Goal: Transaction & Acquisition: Book appointment/travel/reservation

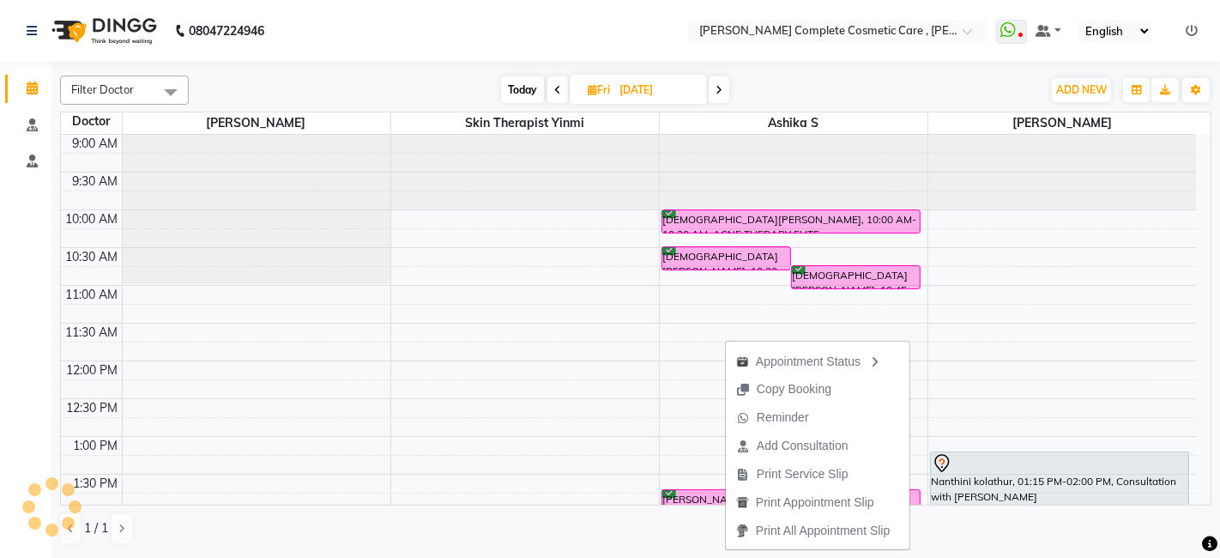
scroll to position [507, 0]
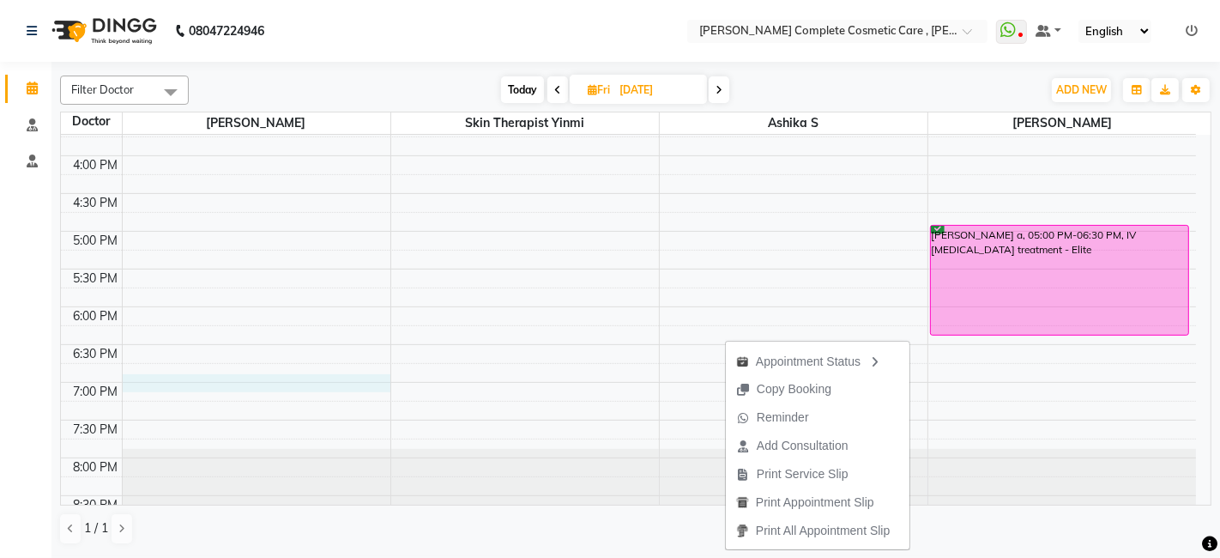
click at [259, 385] on div "9:00 AM 9:30 AM 10:00 AM 10:30 AM 11:00 AM 11:30 AM 12:00 PM 12:30 PM 1:00 PM 1…" at bounding box center [628, 80] width 1135 height 905
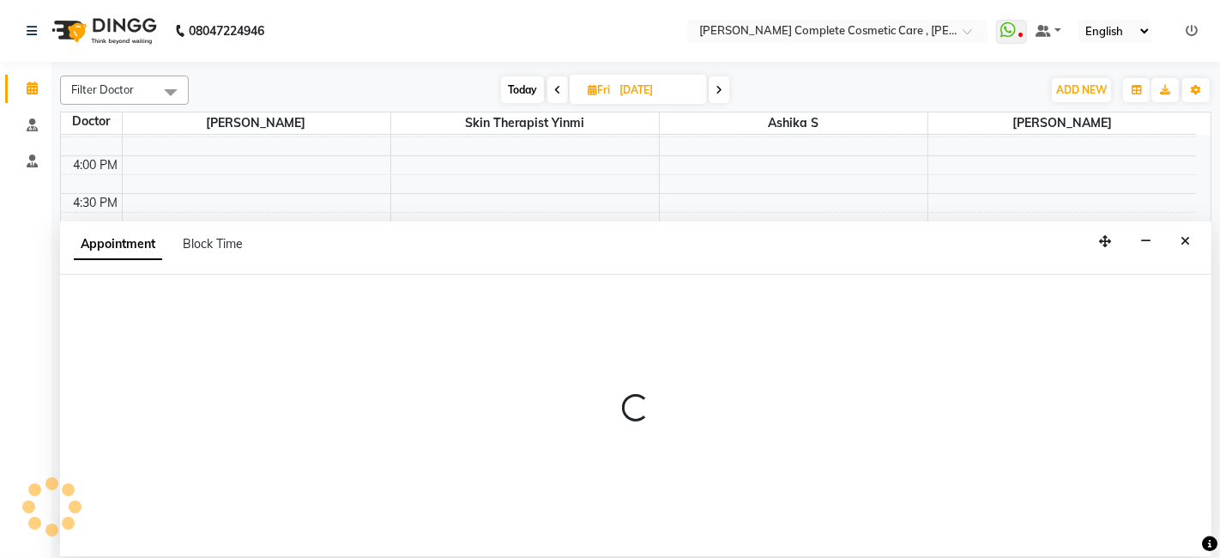
select select "67035"
select select "1140"
select select "tentative"
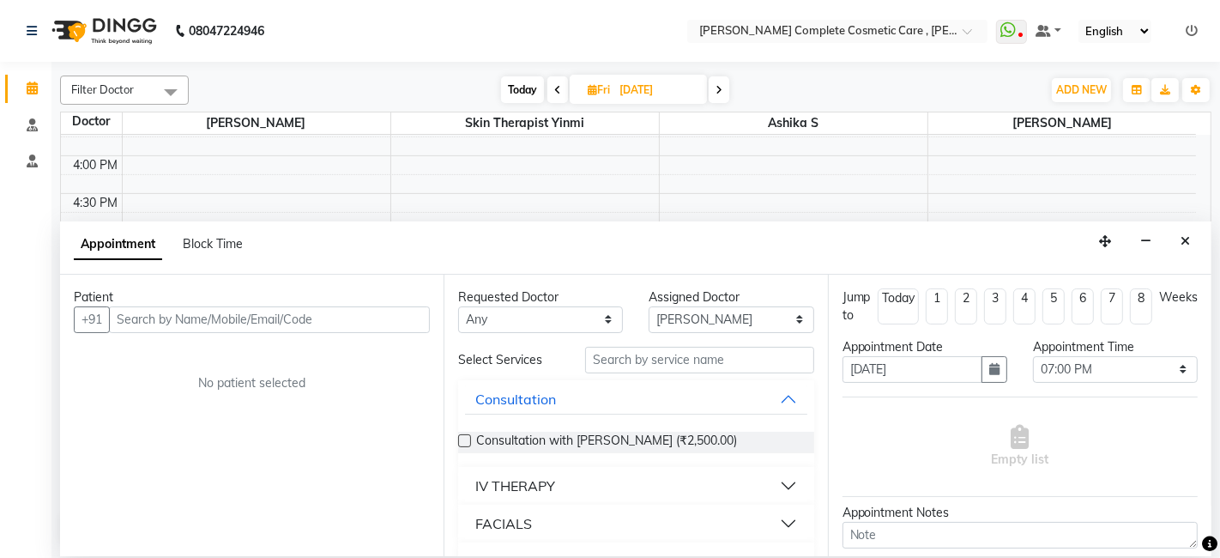
click at [236, 319] on input "text" at bounding box center [269, 319] width 321 height 27
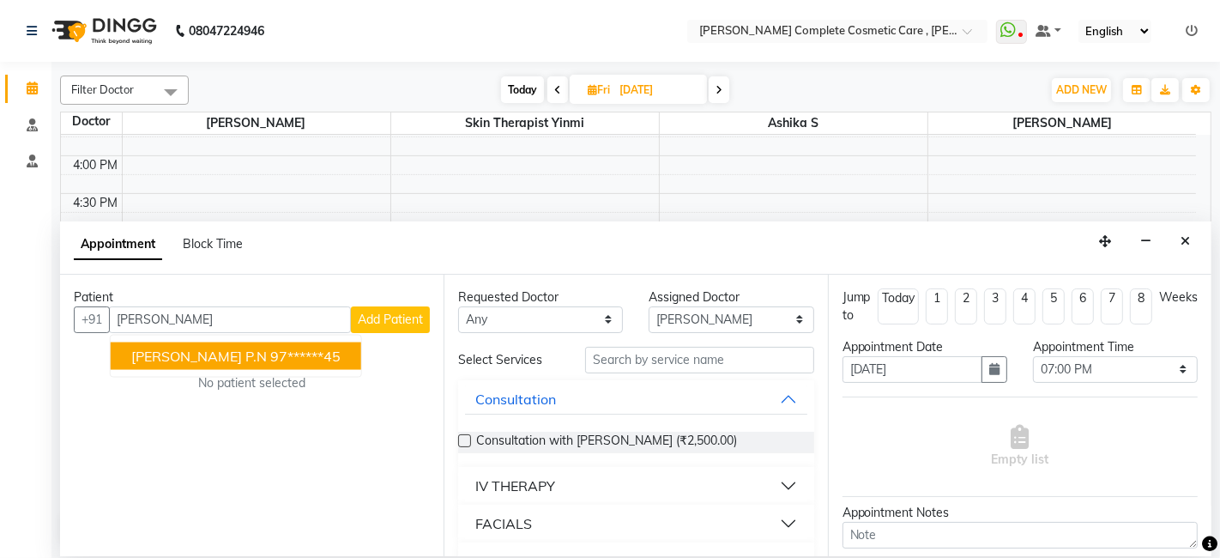
click at [213, 356] on span "[PERSON_NAME] P.N" at bounding box center [199, 355] width 136 height 17
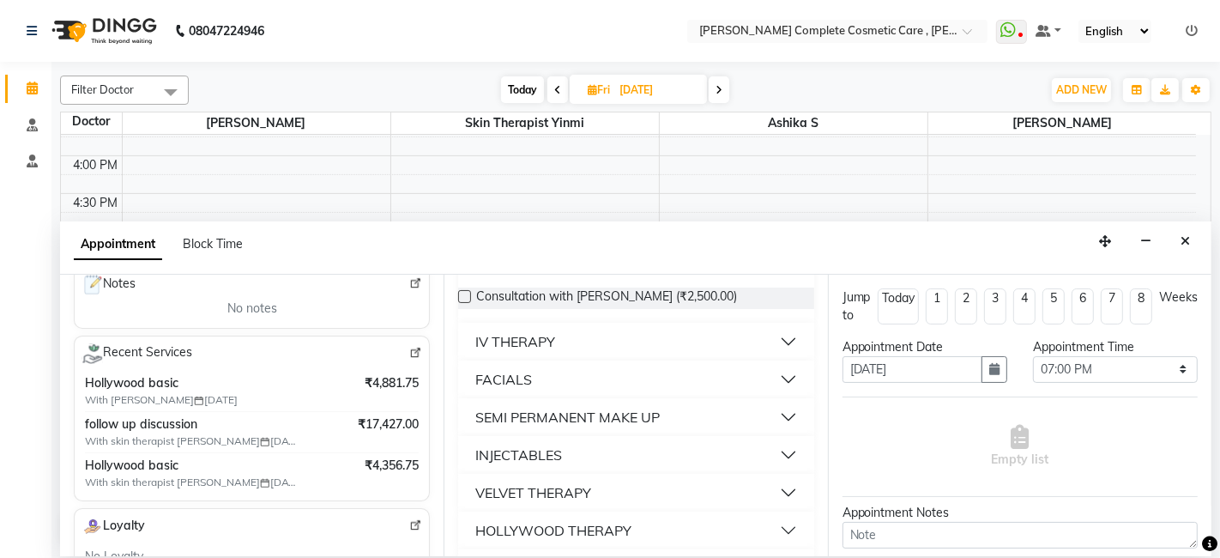
scroll to position [0, 0]
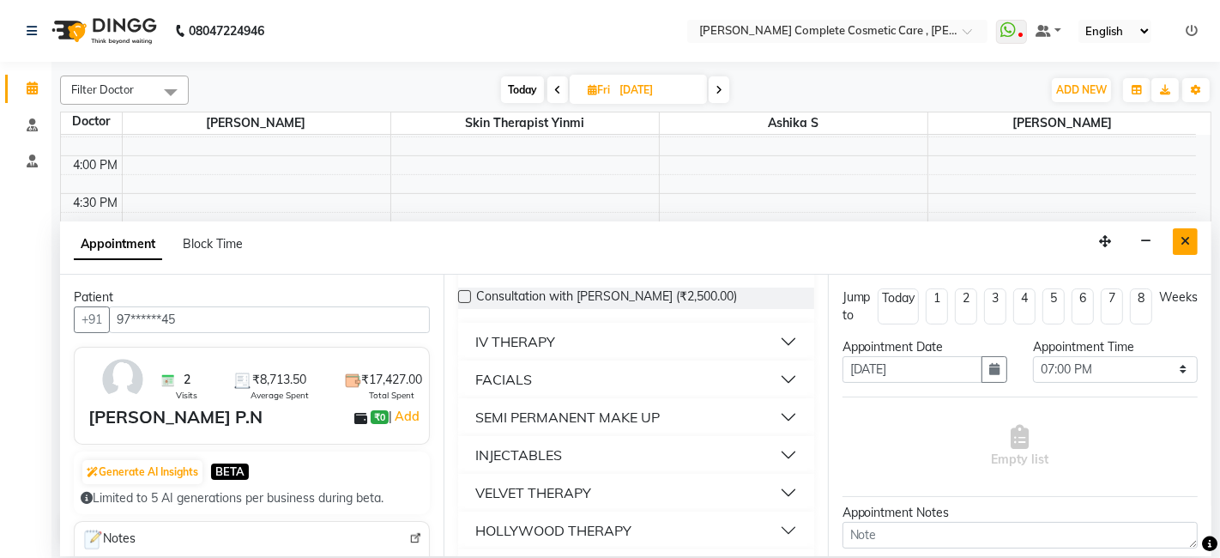
type input "97******45"
click at [1182, 251] on button "Close" at bounding box center [1185, 241] width 25 height 27
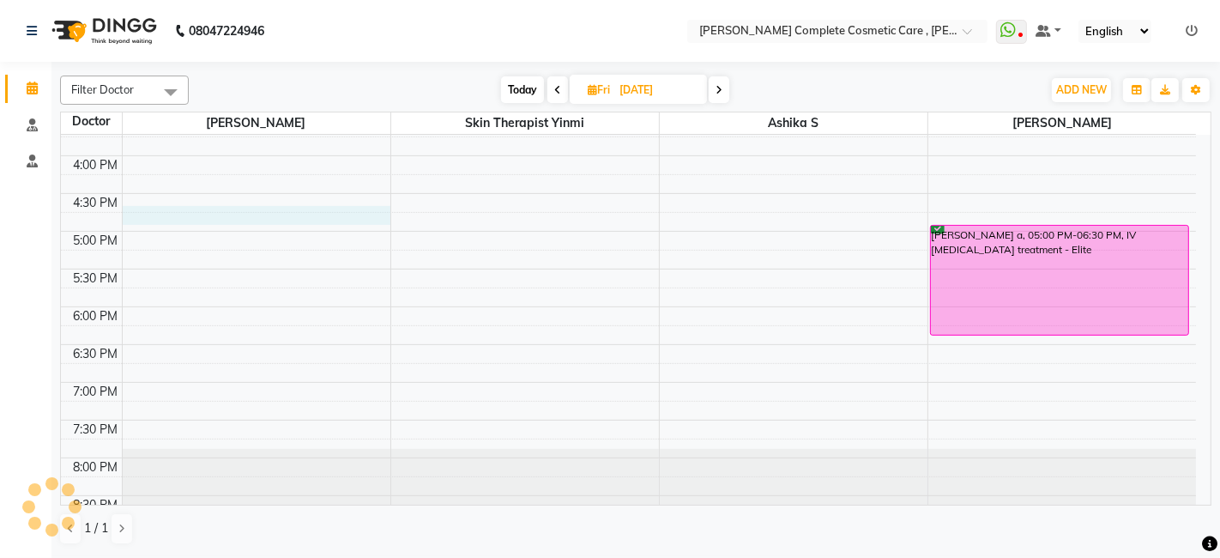
click at [306, 212] on div "9:00 AM 9:30 AM 10:00 AM 10:30 AM 11:00 AM 11:30 AM 12:00 PM 12:30 PM 1:00 PM 1…" at bounding box center [628, 80] width 1135 height 905
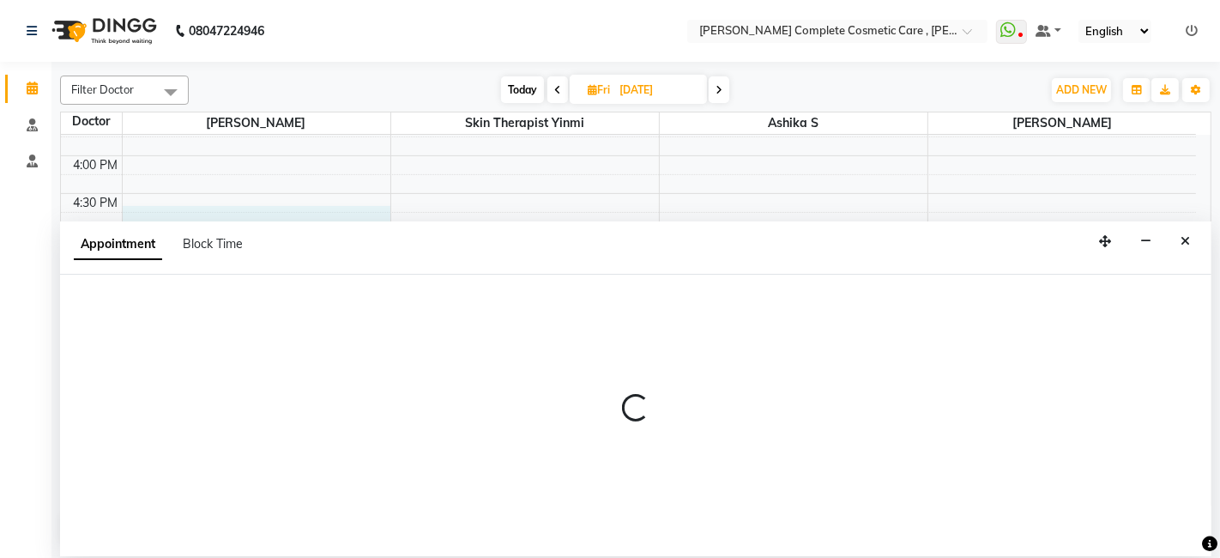
select select "67035"
select select "1005"
select select "tentative"
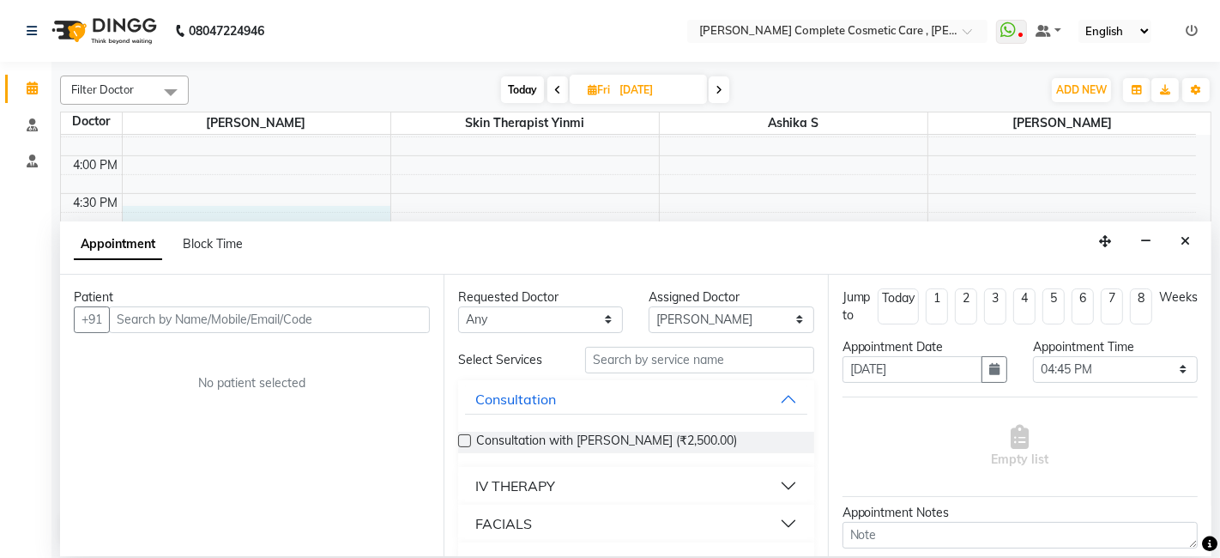
click at [166, 326] on input "text" at bounding box center [269, 319] width 321 height 27
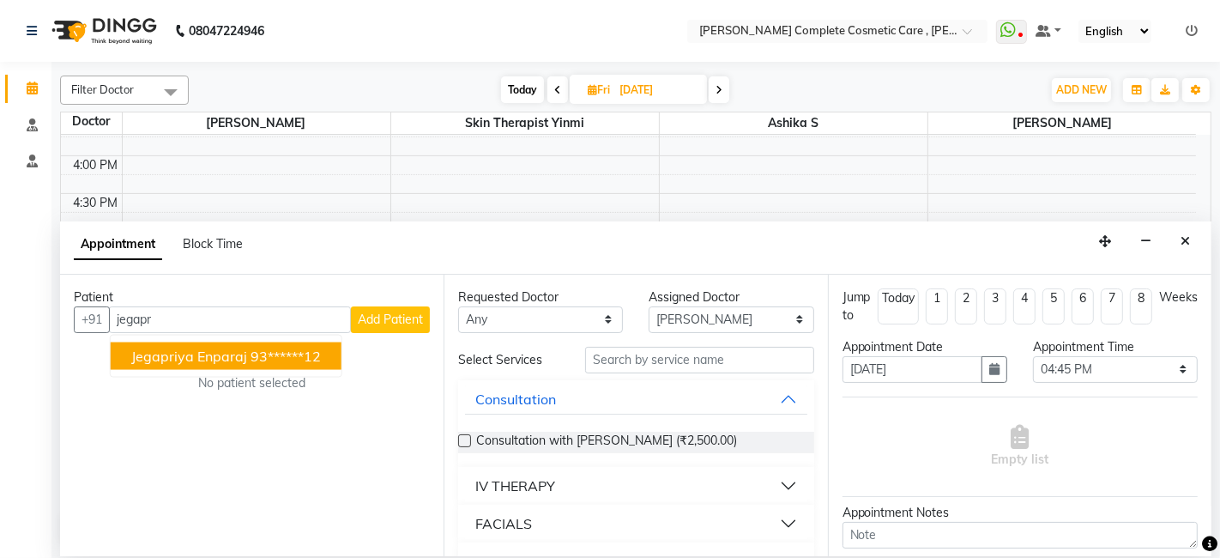
click at [176, 348] on span "jegapriya enparaj" at bounding box center [189, 355] width 116 height 17
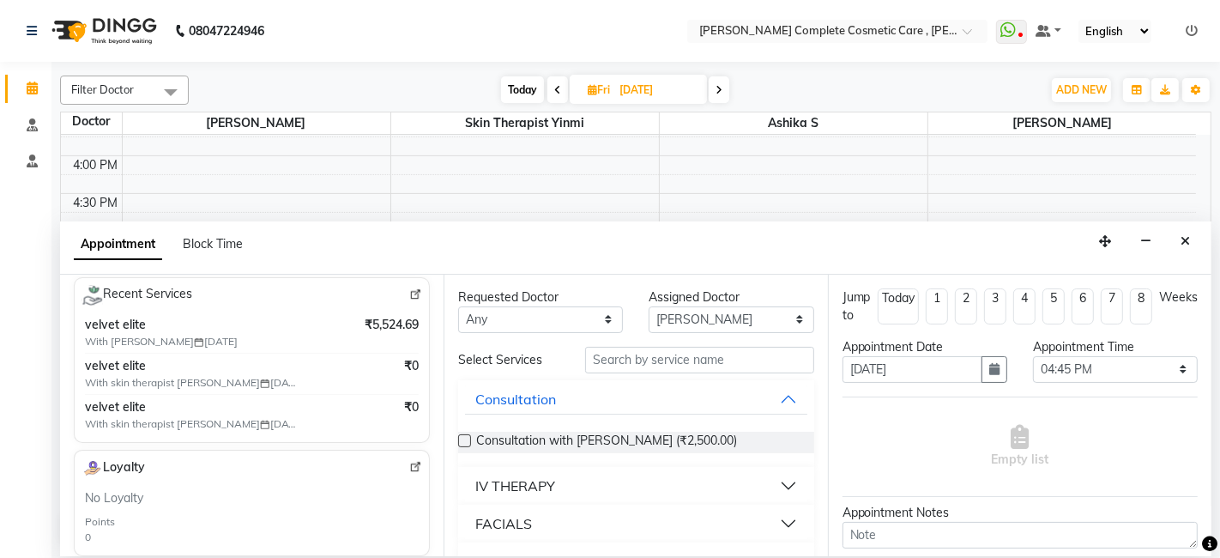
scroll to position [312, 0]
type input "93******12"
click at [1180, 233] on button "Close" at bounding box center [1185, 241] width 25 height 27
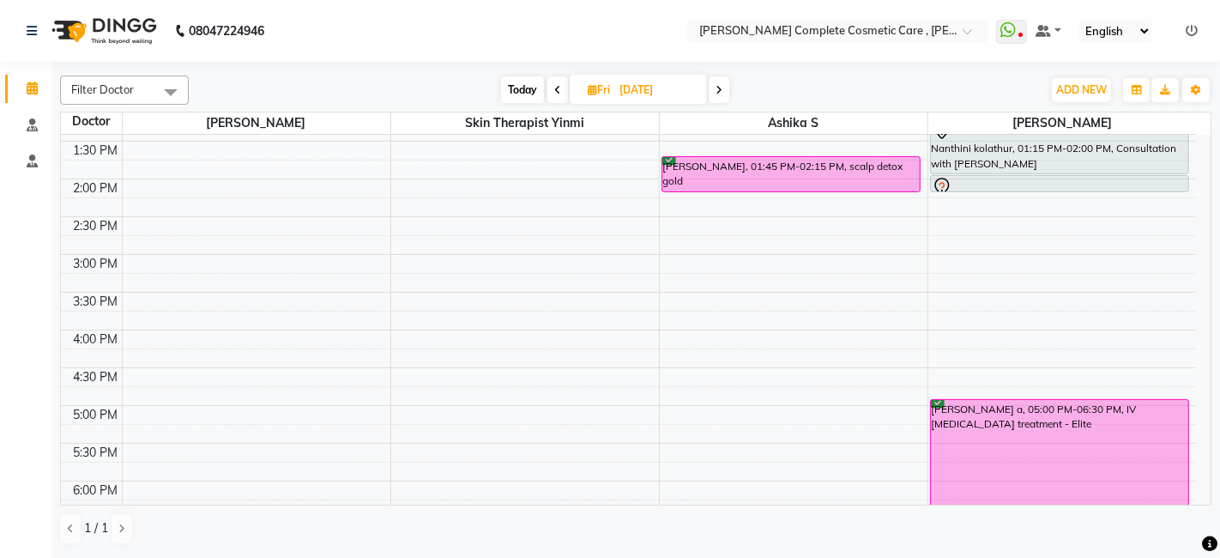
scroll to position [332, 0]
click at [526, 94] on span "Today" at bounding box center [522, 89] width 43 height 27
type input "[DATE]"
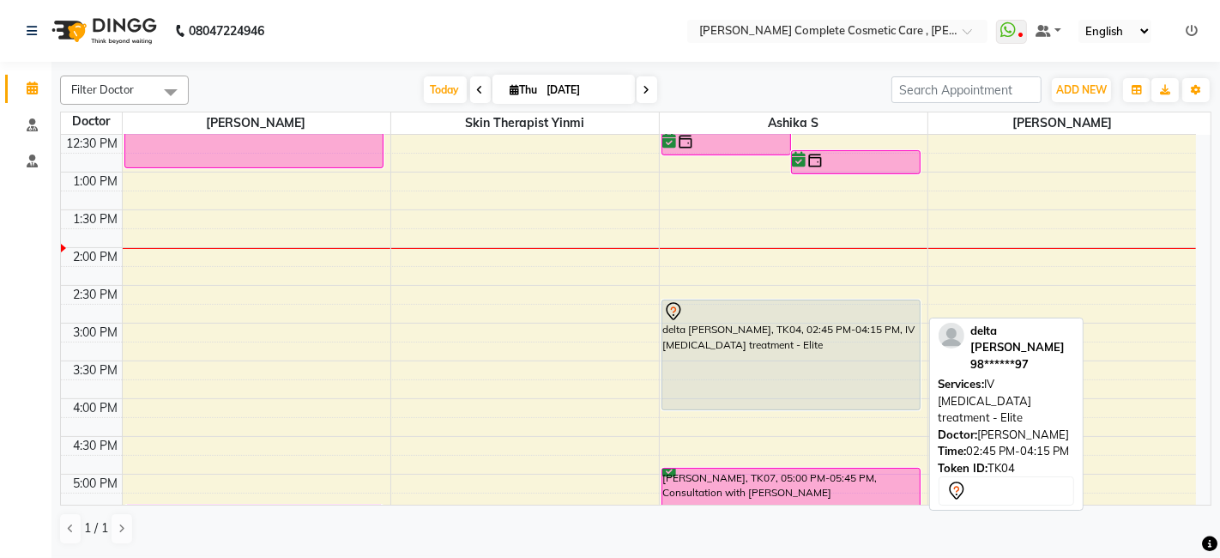
scroll to position [524, 0]
